Goal: Find specific page/section: Find specific page/section

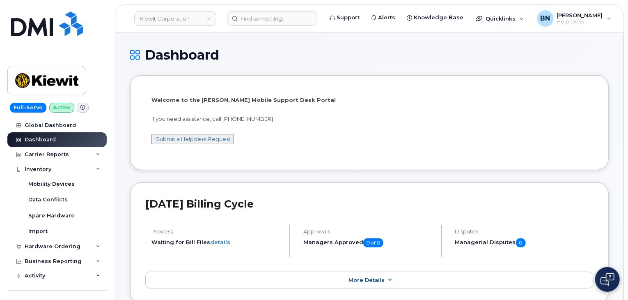
click at [191, 117] on p "If you need assistance, call [PHONE_NUMBER]" at bounding box center [369, 119] width 436 height 8
click at [192, 119] on p "If you need assistance, call [PHONE_NUMBER]" at bounding box center [369, 119] width 436 height 8
drag, startPoint x: 195, startPoint y: 119, endPoint x: 211, endPoint y: 119, distance: 15.6
click at [211, 119] on p "If you need assistance, call [PHONE_NUMBER]" at bounding box center [369, 119] width 436 height 8
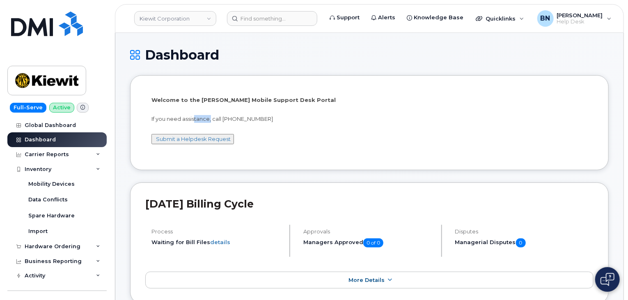
click at [209, 119] on p "If you need assistance, call [PHONE_NUMBER]" at bounding box center [369, 119] width 436 height 8
click at [41, 245] on div "Hardware Ordering" at bounding box center [53, 246] width 56 height 7
click at [96, 245] on icon at bounding box center [98, 246] width 4 height 4
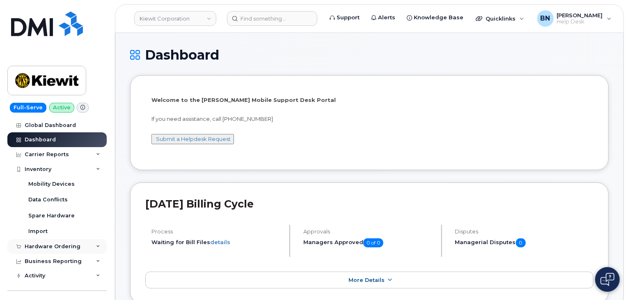
click at [96, 245] on icon at bounding box center [98, 246] width 4 height 4
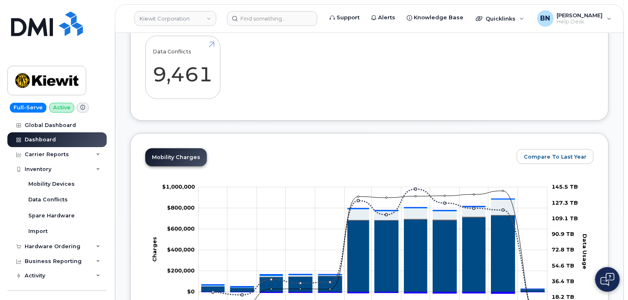
scroll to position [410, 0]
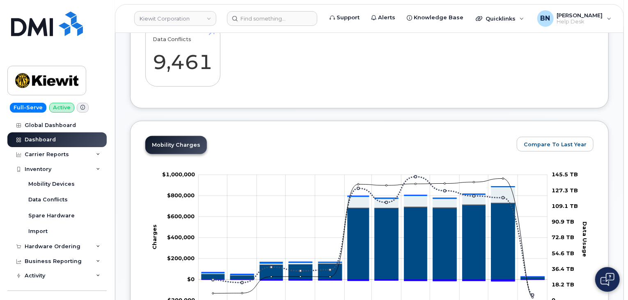
click at [357, 142] on div "Mobility Charges Compare To Last Year Zoom Out Charges $1,000,000 -$600,000 -$4…" at bounding box center [369, 244] width 448 height 217
click at [349, 132] on div "Mobility Charges Compare To Last Year Zoom Out Charges $1,000,000 -$600,000 -$4…" at bounding box center [369, 245] width 478 height 248
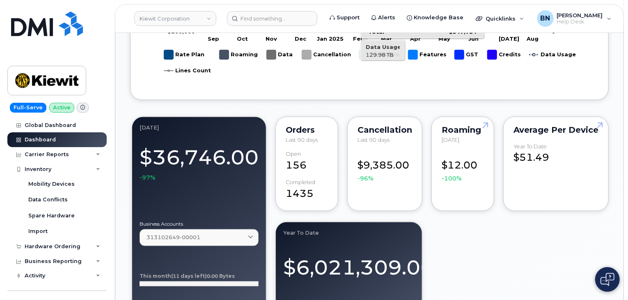
scroll to position [698, 0]
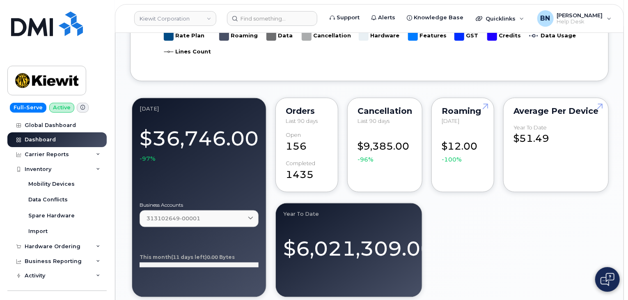
drag, startPoint x: 423, startPoint y: 204, endPoint x: 421, endPoint y: 210, distance: 5.7
click at [421, 210] on div "Year to Date $6,021,309.00" at bounding box center [348, 250] width 147 height 94
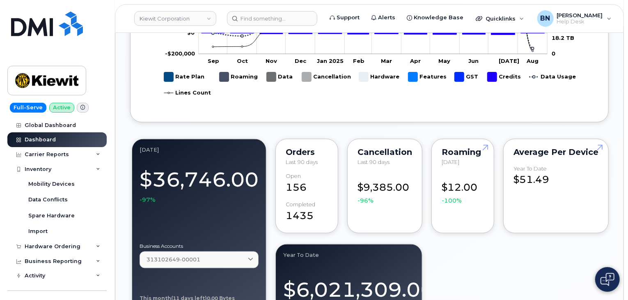
scroll to position [616, 0]
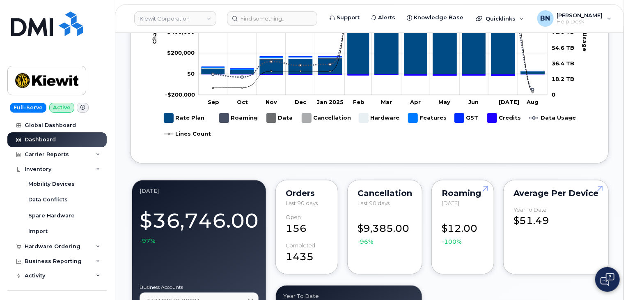
click at [276, 180] on div "Orders Last 90 days Open 156 completed 1435" at bounding box center [306, 227] width 64 height 98
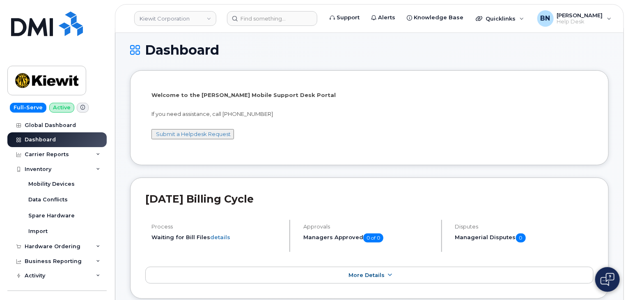
scroll to position [0, 0]
